Goal: Information Seeking & Learning: Find specific fact

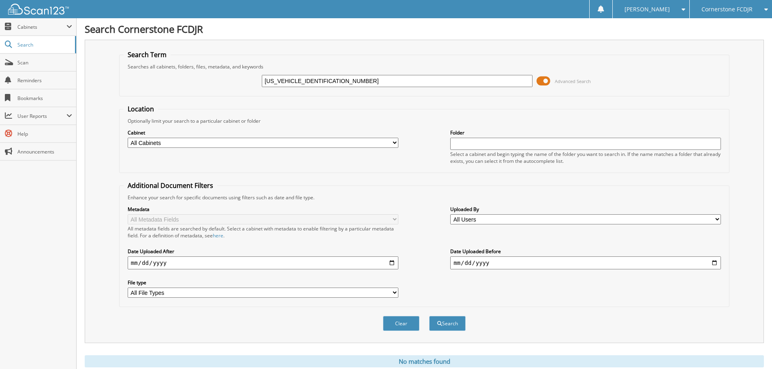
drag, startPoint x: 336, startPoint y: 81, endPoint x: 199, endPoint y: 73, distance: 137.6
click at [200, 71] on div "[US_VEHICLE_IDENTIFICATION_NUMBER] Advanced Search" at bounding box center [424, 81] width 601 height 22
click at [269, 80] on input "text" at bounding box center [397, 81] width 271 height 12
paste input "[US_VEHICLE_IDENTIFICATION_NUMBER]"
type input "[US_VEHICLE_IDENTIFICATION_NUMBER]"
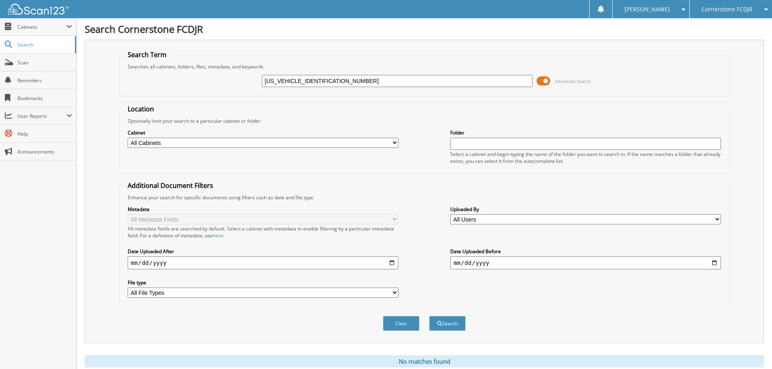
click at [429, 316] on button "Search" at bounding box center [447, 323] width 36 height 15
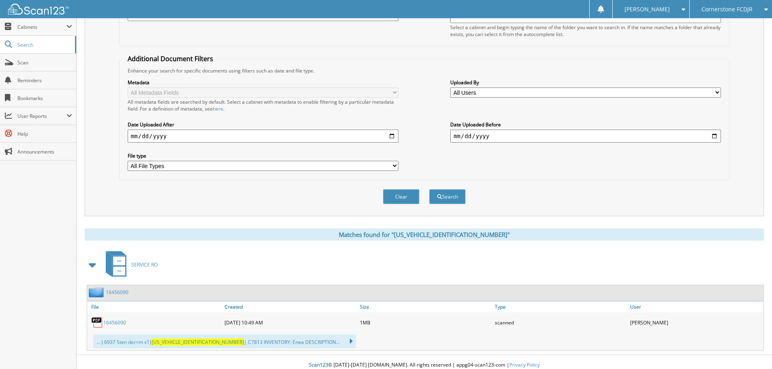
scroll to position [133, 0]
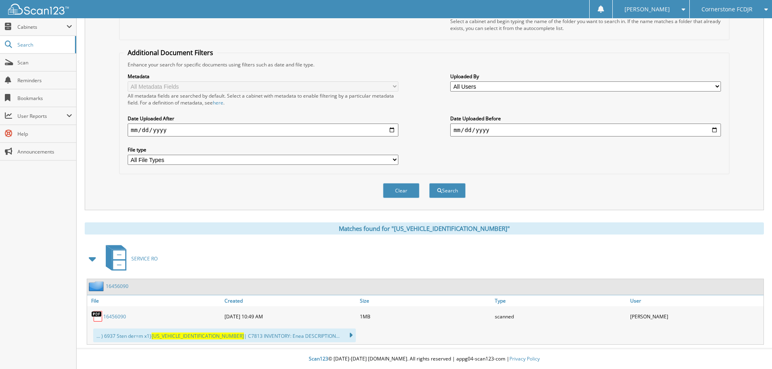
click at [115, 317] on link "16456090" at bounding box center [114, 316] width 23 height 7
